Goal: Task Accomplishment & Management: Manage account settings

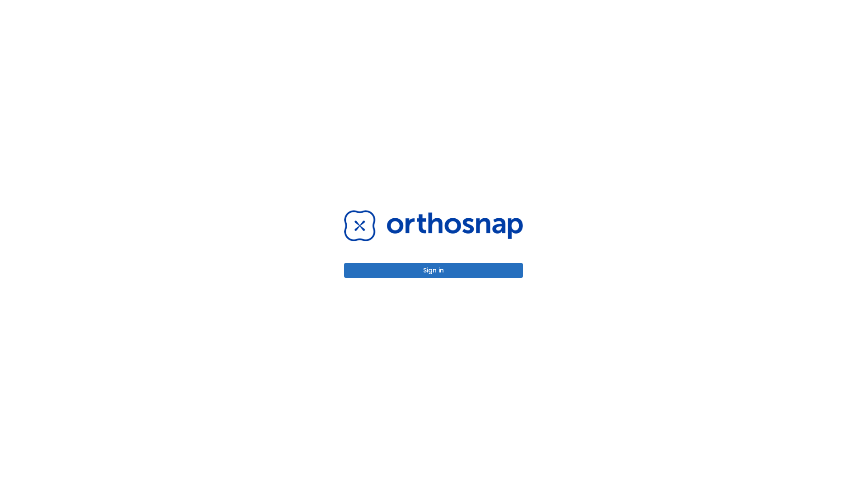
click at [433, 270] on button "Sign in" at bounding box center [433, 270] width 179 height 15
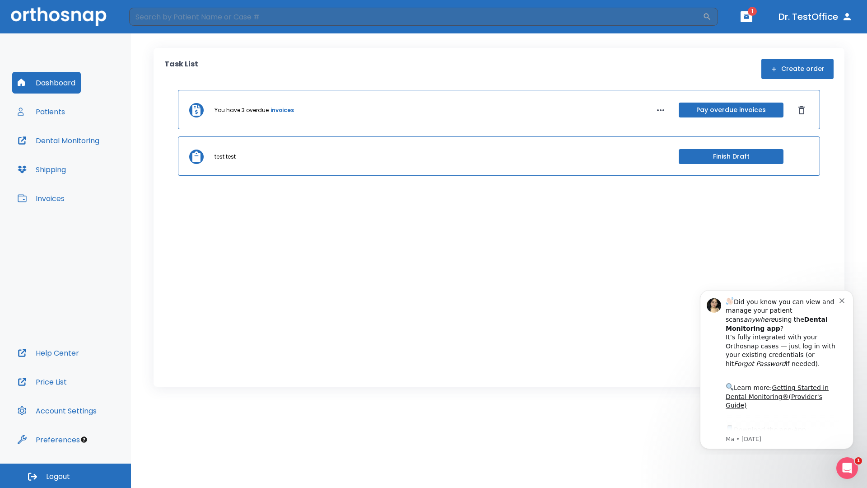
click at [65, 475] on span "Logout" at bounding box center [58, 476] width 24 height 10
